Goal: Task Accomplishment & Management: Use online tool/utility

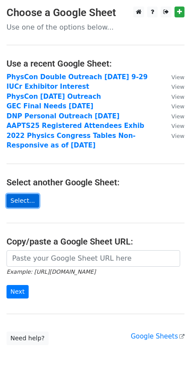
click at [26, 201] on link "Select..." at bounding box center [23, 200] width 33 height 13
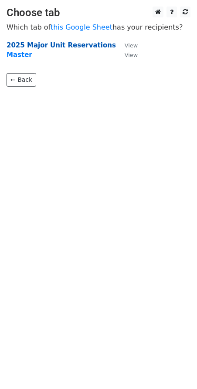
click at [73, 44] on strong "2025 Major Unit Reservations" at bounding box center [61, 45] width 109 height 8
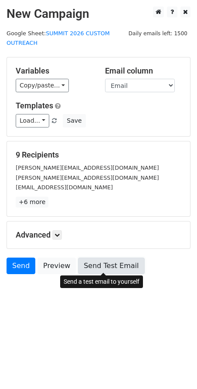
click at [99, 263] on link "Send Test Email" at bounding box center [111, 265] width 66 height 17
